Goal: Task Accomplishment & Management: Complete application form

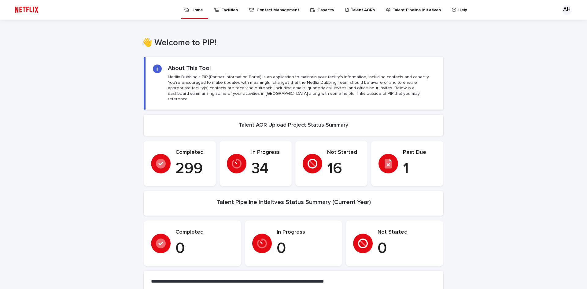
click at [351, 9] on p "Talent AORs" at bounding box center [363, 6] width 24 height 13
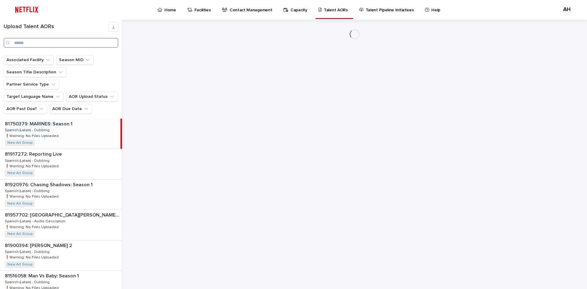
click at [62, 41] on input "Search" at bounding box center [61, 43] width 115 height 10
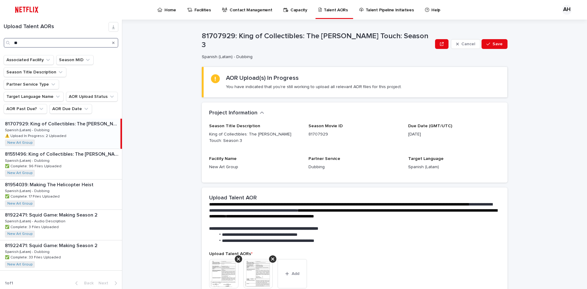
type input "*"
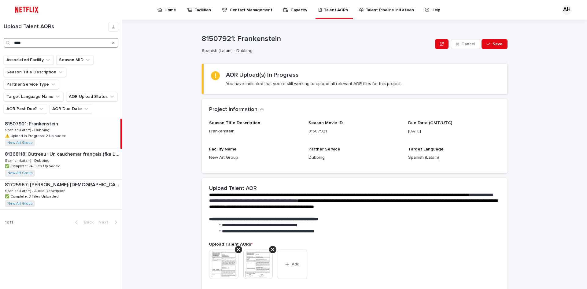
type input "****"
click at [65, 122] on div "81507921: Frankenstein 81507921: Frankenstein Spanish (Latam) - Dubbing Spanish…" at bounding box center [60, 134] width 120 height 30
click at [221, 263] on img at bounding box center [223, 263] width 29 height 29
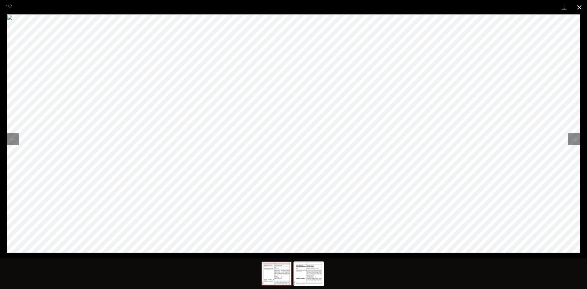
click at [581, 6] on button "Close gallery" at bounding box center [579, 7] width 15 height 14
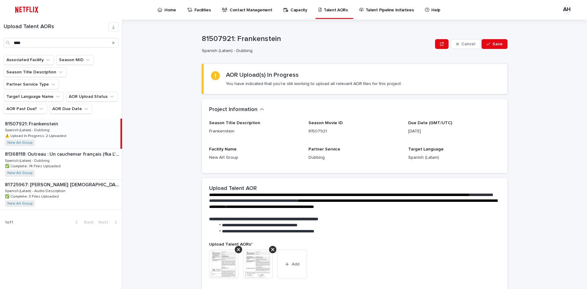
click at [194, 128] on div "**********" at bounding box center [358, 154] width 457 height 269
click at [293, 270] on button "Add" at bounding box center [292, 263] width 29 height 29
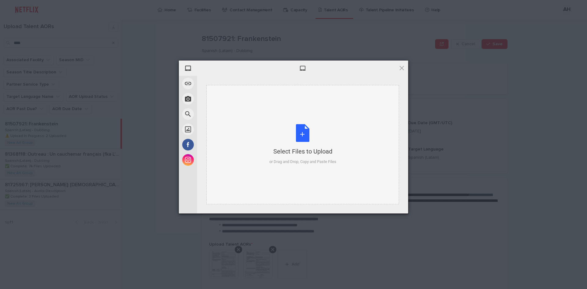
click at [304, 143] on div "Select Files to Upload or Drag and Drop, Copy and Paste Files" at bounding box center [302, 144] width 67 height 41
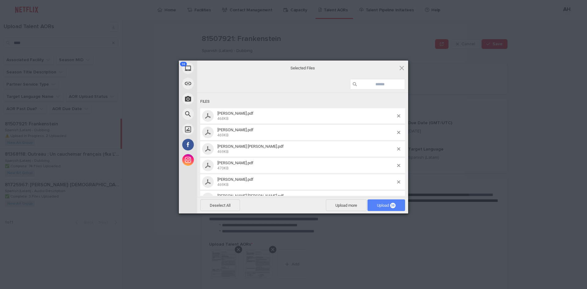
click at [384, 208] on span "Upload 38" at bounding box center [386, 205] width 38 height 12
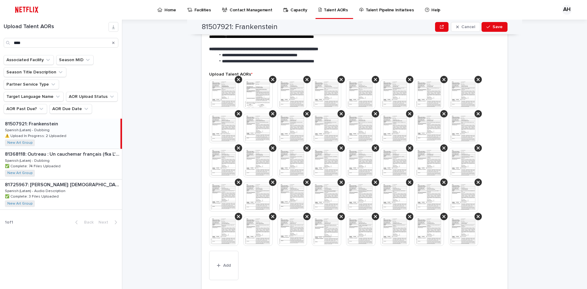
scroll to position [164, 0]
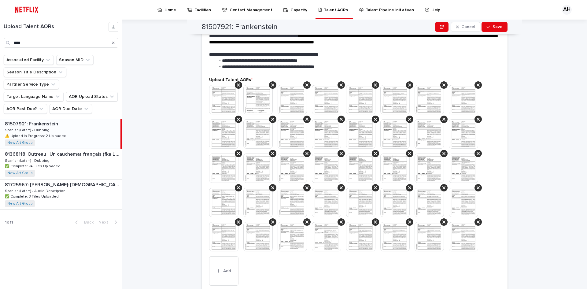
click at [290, 107] on img at bounding box center [292, 99] width 29 height 29
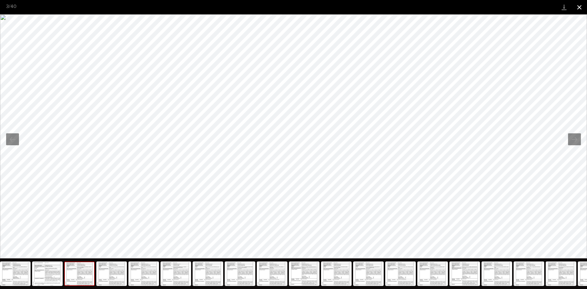
click at [580, 7] on button "Close gallery" at bounding box center [579, 7] width 15 height 14
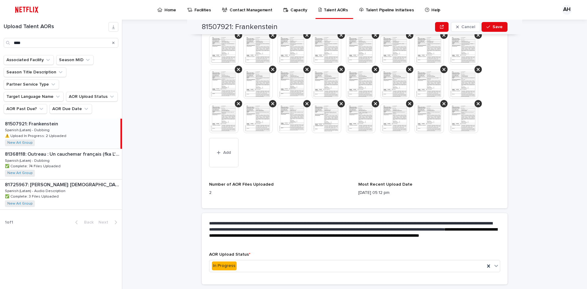
scroll to position [300, 0]
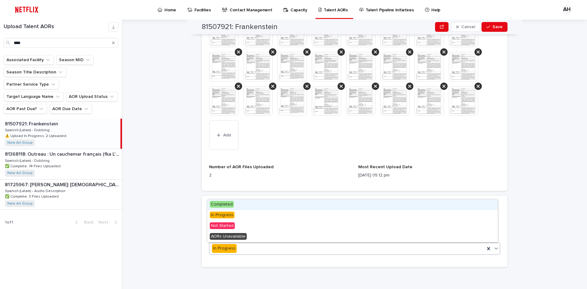
click at [261, 247] on div "In Progress" at bounding box center [346, 248] width 275 height 10
click at [221, 201] on span "Completed" at bounding box center [222, 204] width 24 height 7
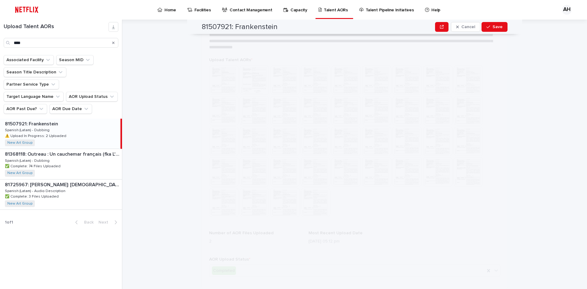
scroll to position [0, 0]
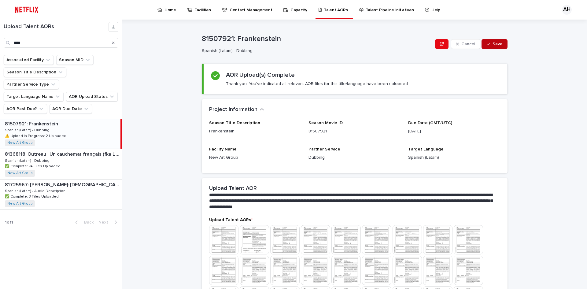
click at [498, 42] on span "Save" at bounding box center [497, 44] width 10 height 4
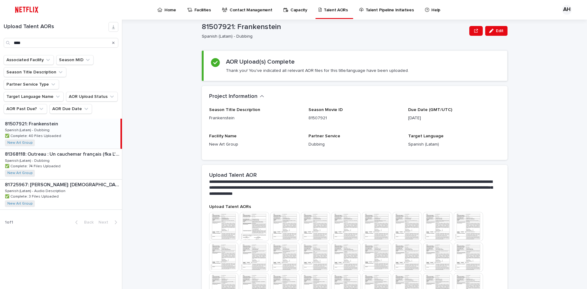
scroll to position [13, 0]
